Goal: Task Accomplishment & Management: Complete application form

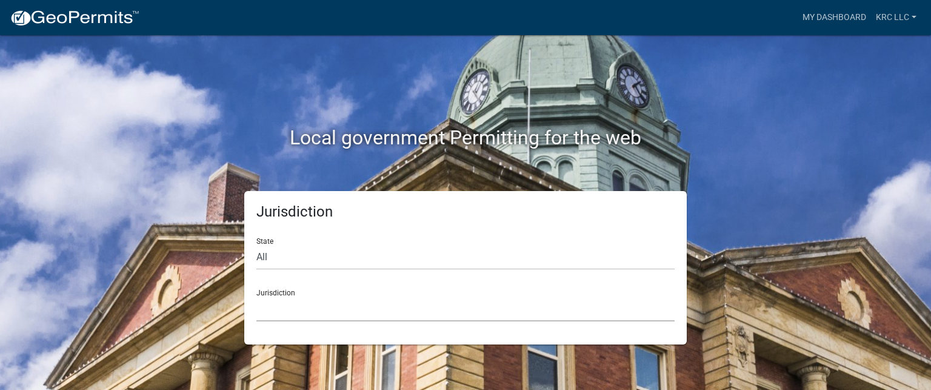
click at [298, 311] on select "[GEOGRAPHIC_DATA], [US_STATE] [GEOGRAPHIC_DATA], [US_STATE][PERSON_NAME][GEOGRA…" at bounding box center [466, 309] width 418 height 25
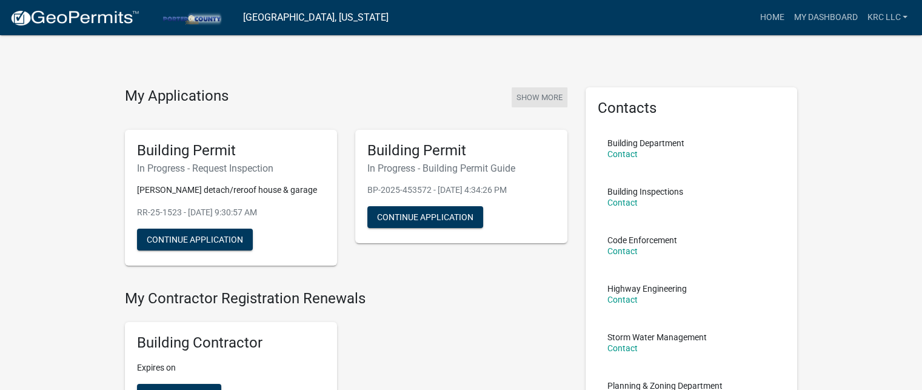
click at [541, 95] on button "Show More" at bounding box center [540, 97] width 56 height 20
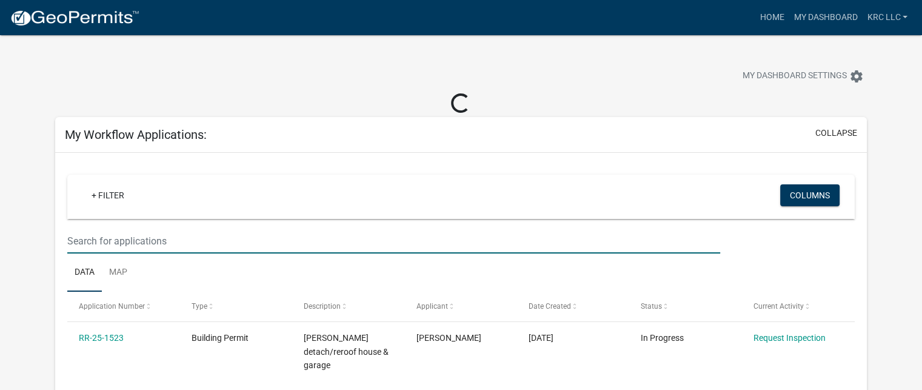
click at [206, 237] on input "text" at bounding box center [393, 241] width 653 height 25
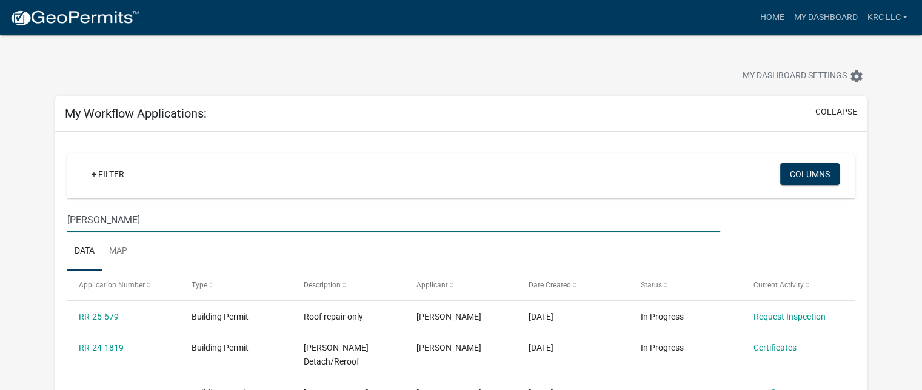
scroll to position [61, 0]
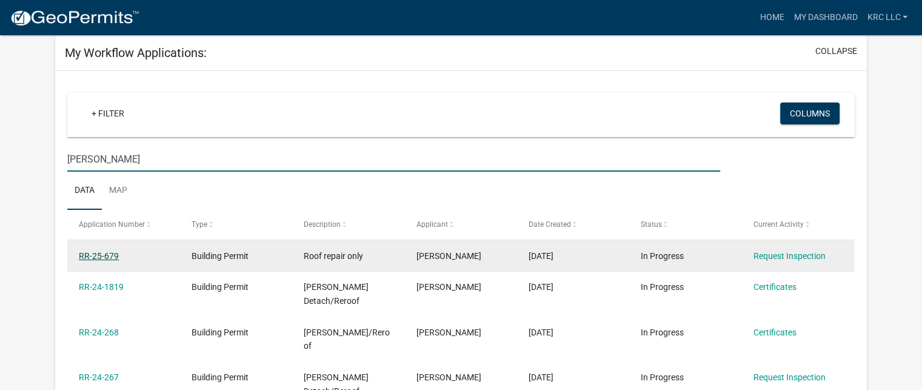
type input "[PERSON_NAME]"
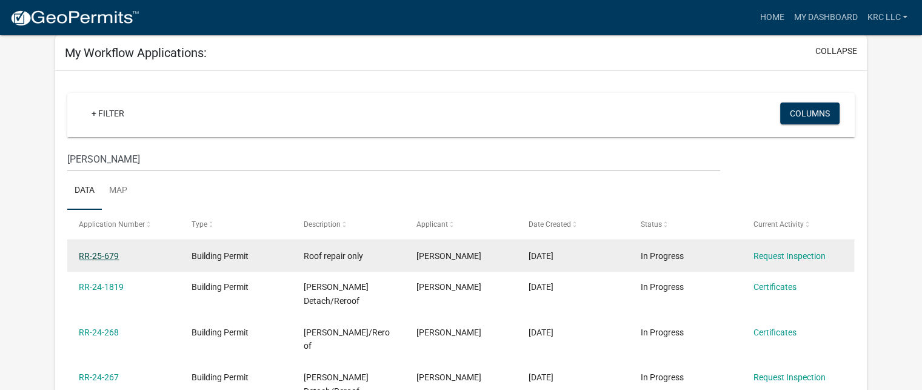
click at [107, 254] on link "RR-25-679" at bounding box center [99, 256] width 40 height 10
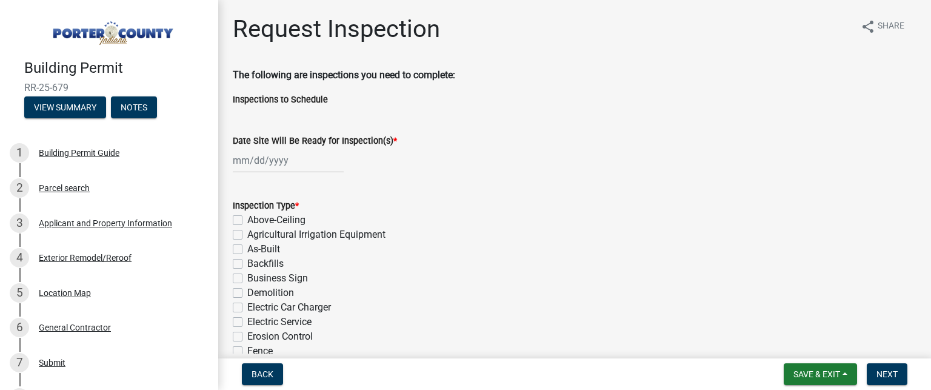
select select "8"
select select "2025"
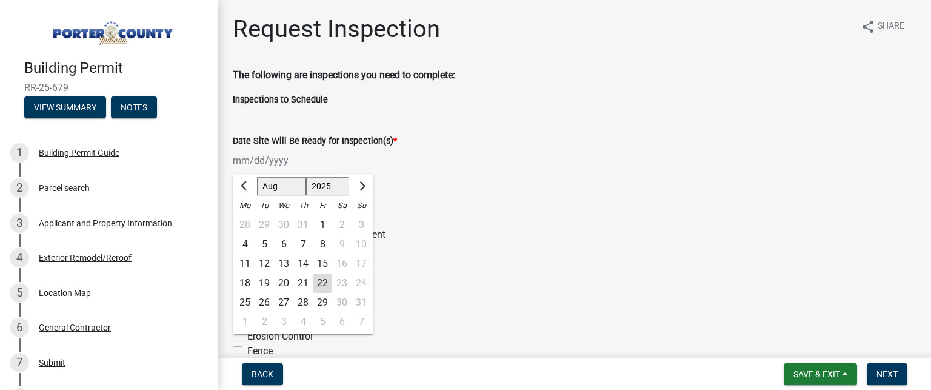
click at [238, 167] on div "[PERSON_NAME] Feb Mar Apr [PERSON_NAME][DATE] Oct Nov [DATE] 1526 1527 1528 152…" at bounding box center [288, 160] width 111 height 25
click at [321, 281] on div "22" at bounding box center [322, 283] width 19 height 19
type input "[DATE]"
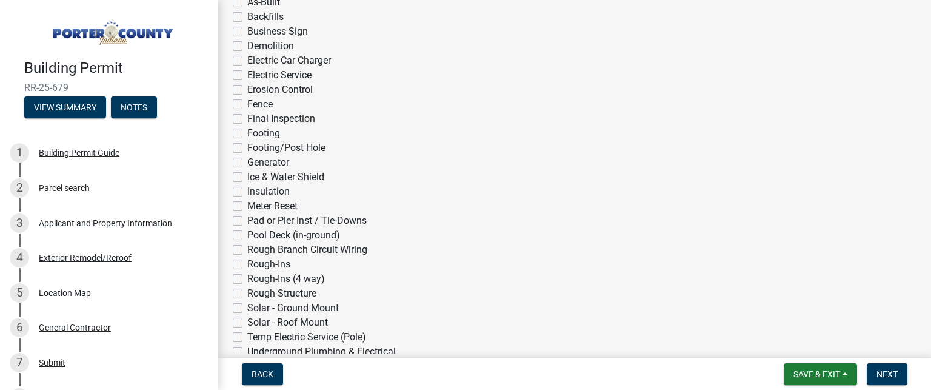
scroll to position [303, 0]
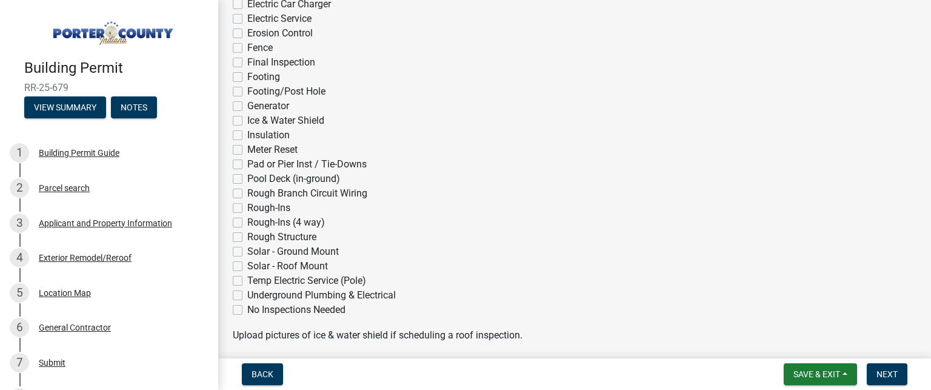
click at [247, 307] on label "No Inspections Needed" at bounding box center [296, 310] width 98 height 15
click at [247, 307] on input "No Inspections Needed" at bounding box center [251, 307] width 8 height 8
checkbox input "true"
checkbox input "false"
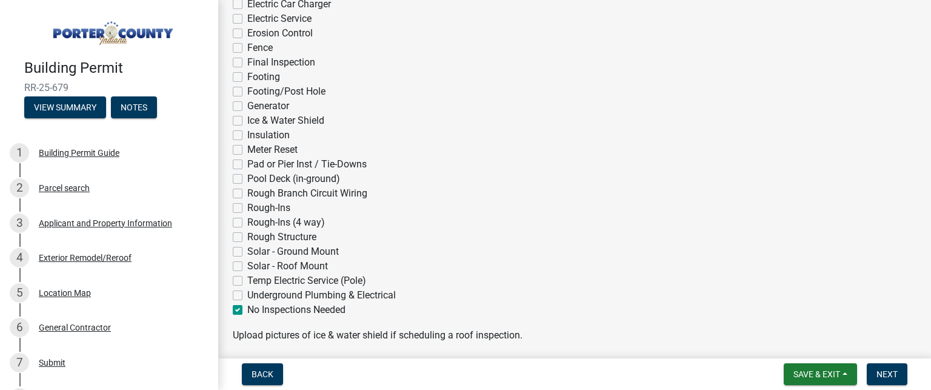
checkbox input "false"
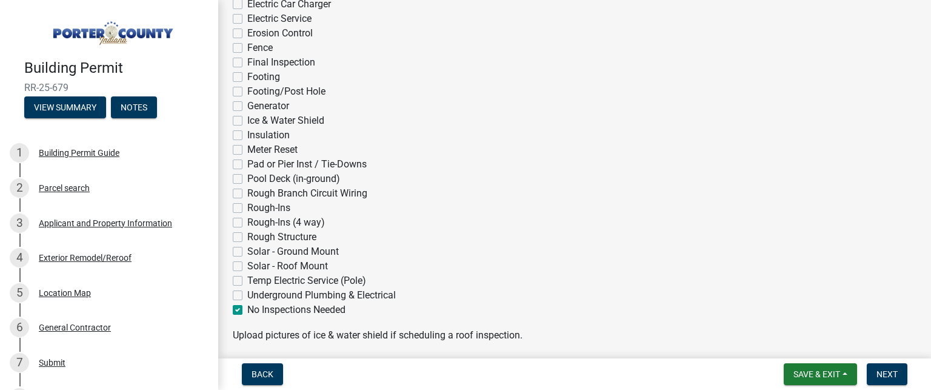
checkbox input "false"
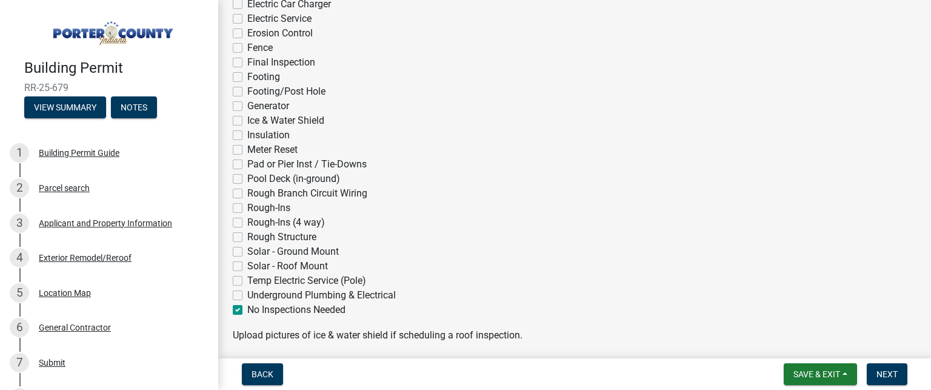
checkbox input "false"
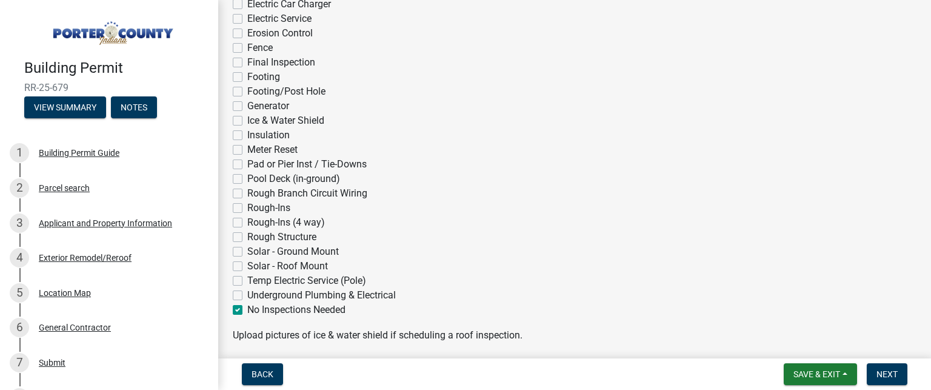
checkbox input "false"
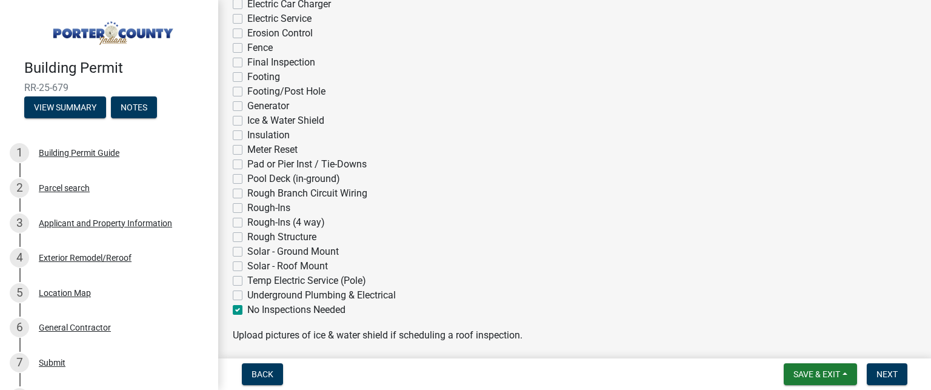
checkbox input "false"
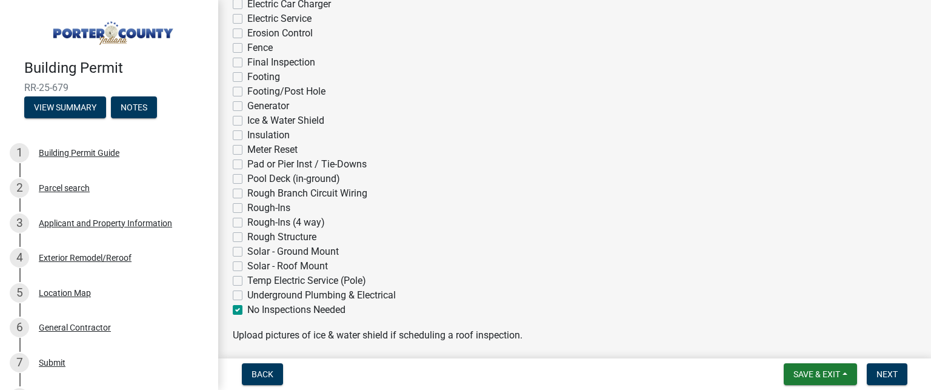
checkbox input "true"
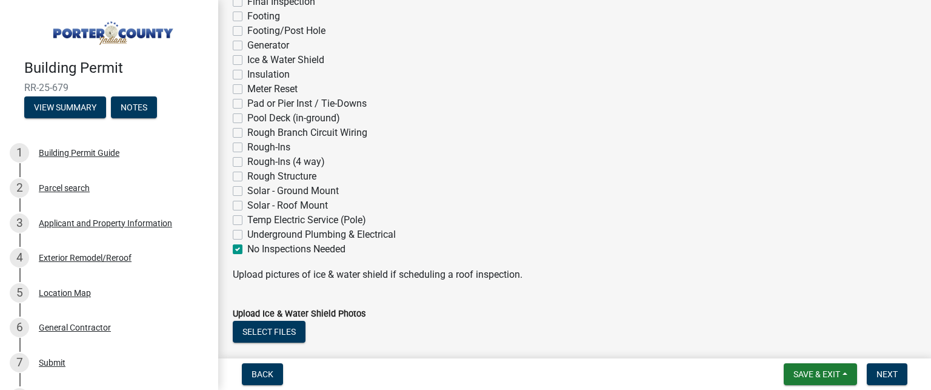
scroll to position [485, 0]
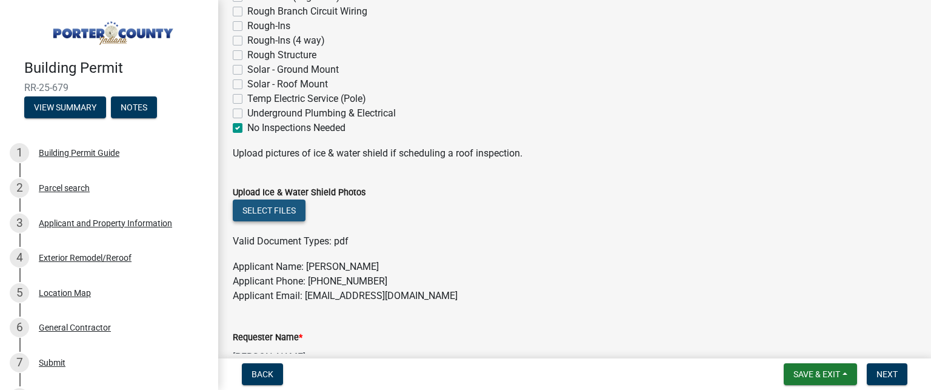
click at [269, 210] on button "Select files" at bounding box center [269, 211] width 73 height 22
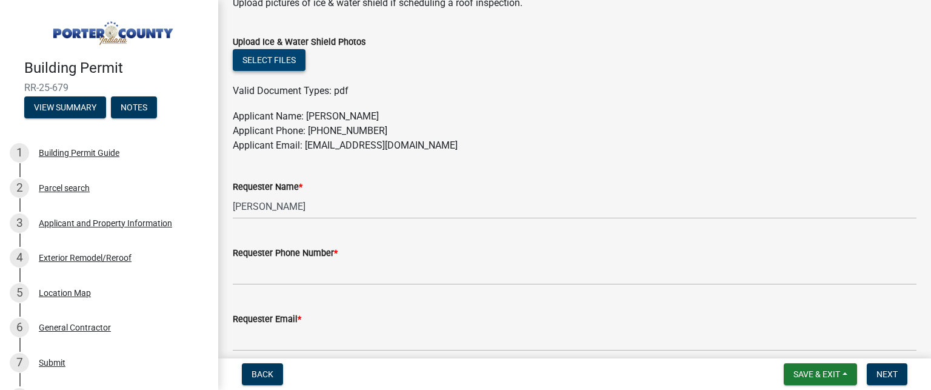
scroll to position [546, 0]
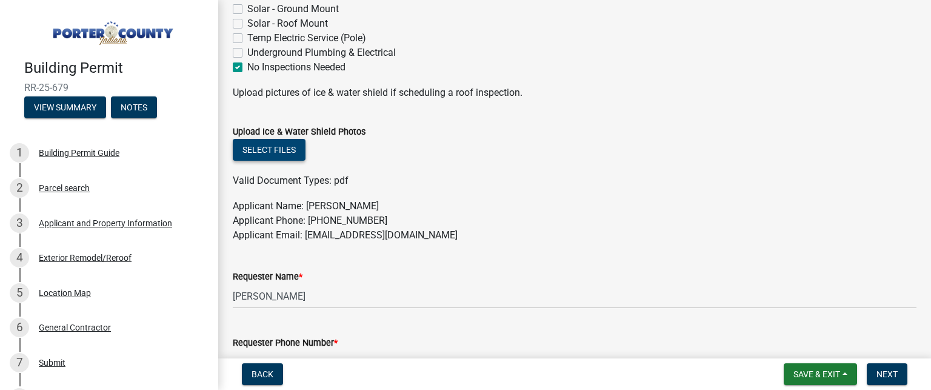
click at [264, 152] on button "Select files" at bounding box center [269, 150] width 73 height 22
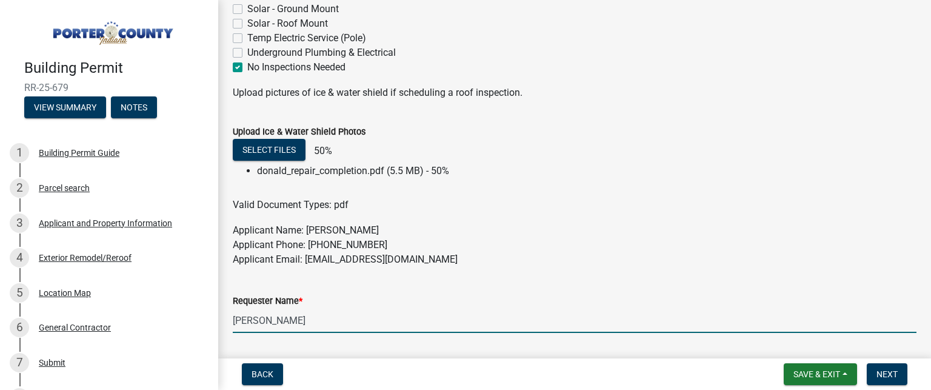
drag, startPoint x: 229, startPoint y: 327, endPoint x: 221, endPoint y: 329, distance: 8.1
click at [221, 329] on div "Request Inspection share Share The following are inspections you need to comple…" at bounding box center [574, 26] width 713 height 1115
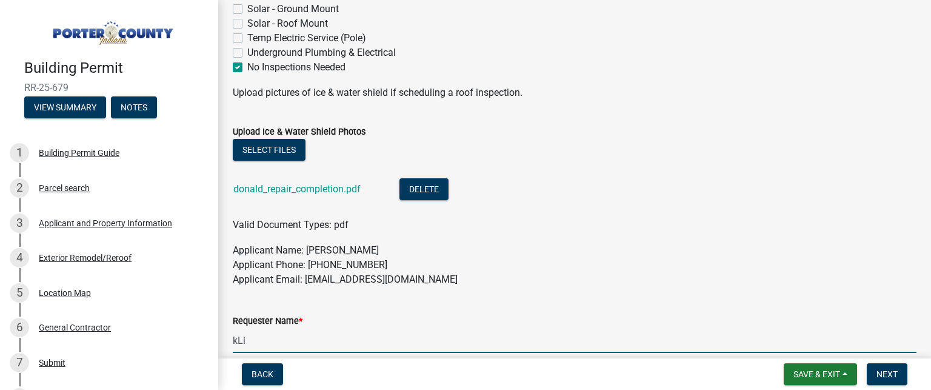
click at [237, 344] on input "kLi" at bounding box center [575, 340] width 684 height 25
click at [247, 338] on input "Li" at bounding box center [575, 340] width 684 height 25
type input "[PERSON_NAME]"
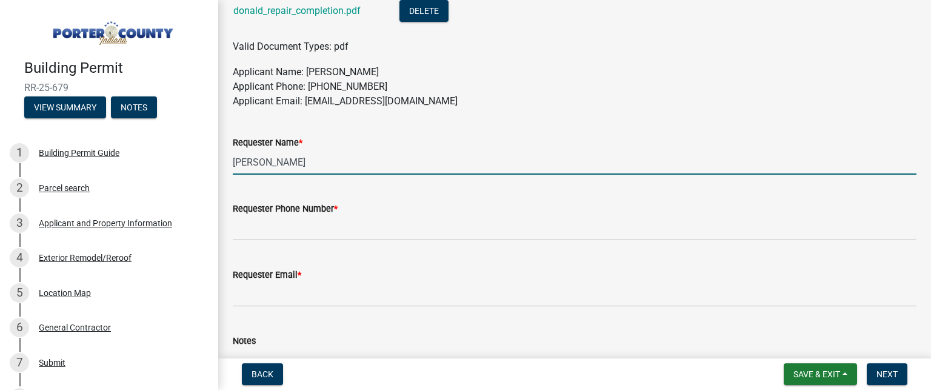
scroll to position [728, 0]
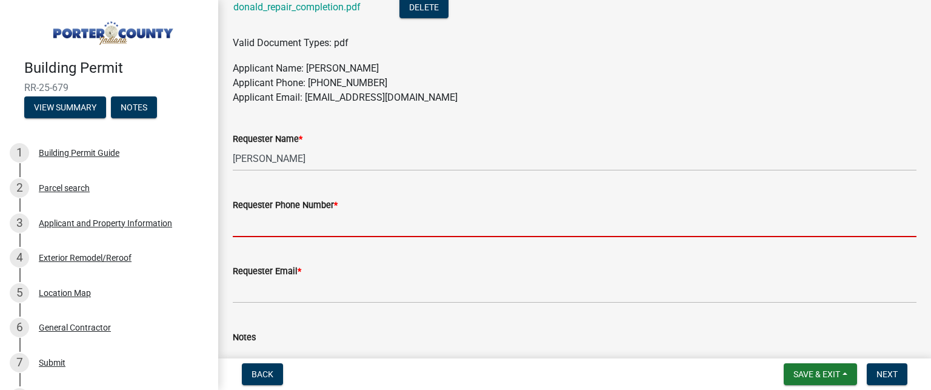
click at [274, 232] on input "Requester Phone Number *" at bounding box center [575, 224] width 684 height 25
type input "2192084557"
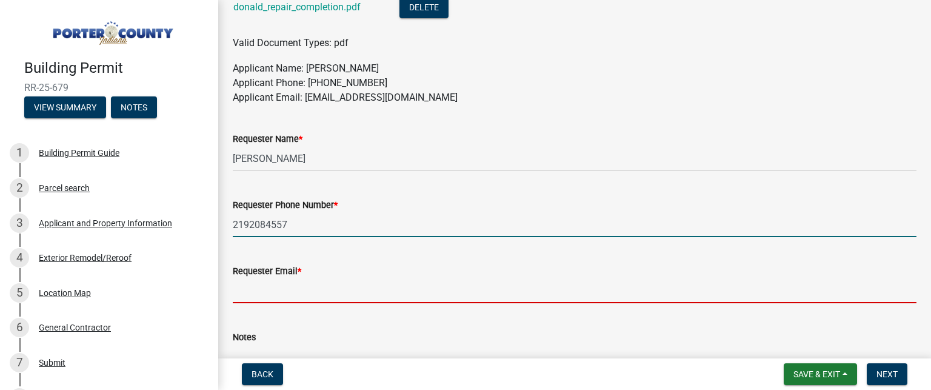
type input "[EMAIL_ADDRESS][DOMAIN_NAME]"
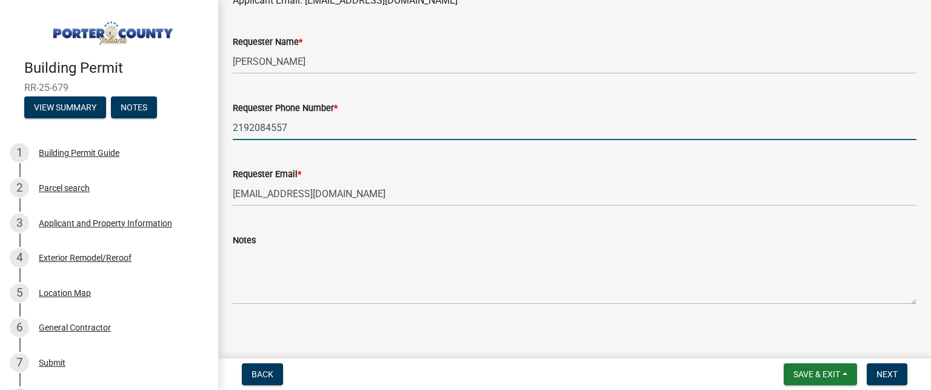
scroll to position [832, 0]
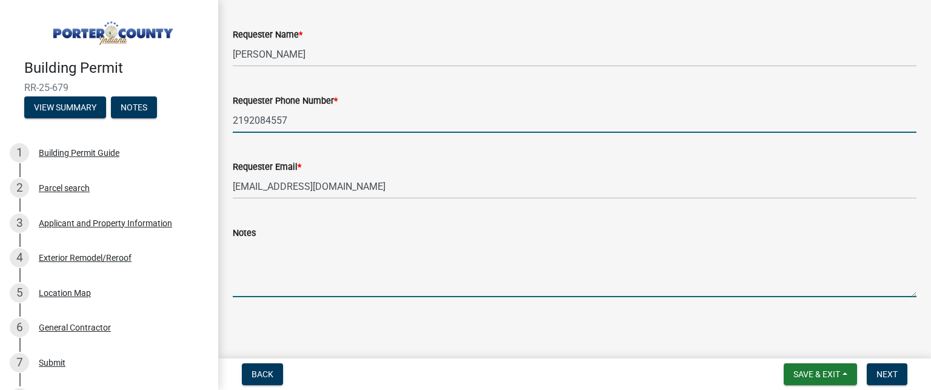
click at [260, 261] on textarea "Notes" at bounding box center [575, 268] width 684 height 57
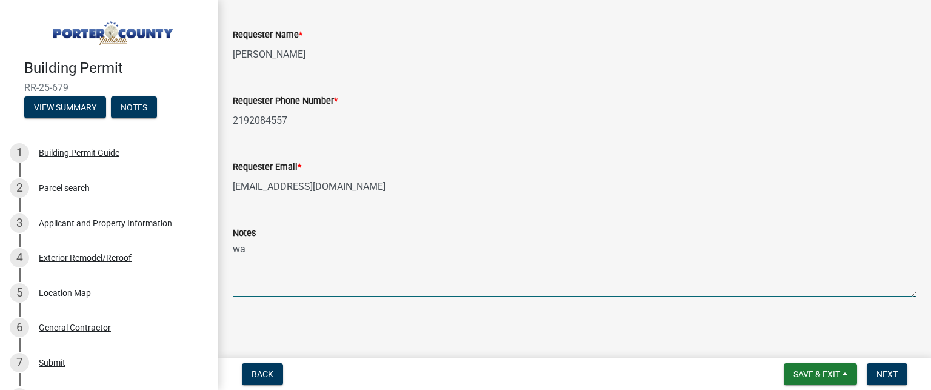
type textarea "w"
type textarea "this was just a very small repair/ completion pics uploaded"
click at [888, 369] on span "Next" at bounding box center [887, 374] width 21 height 10
